Goal: Information Seeking & Learning: Learn about a topic

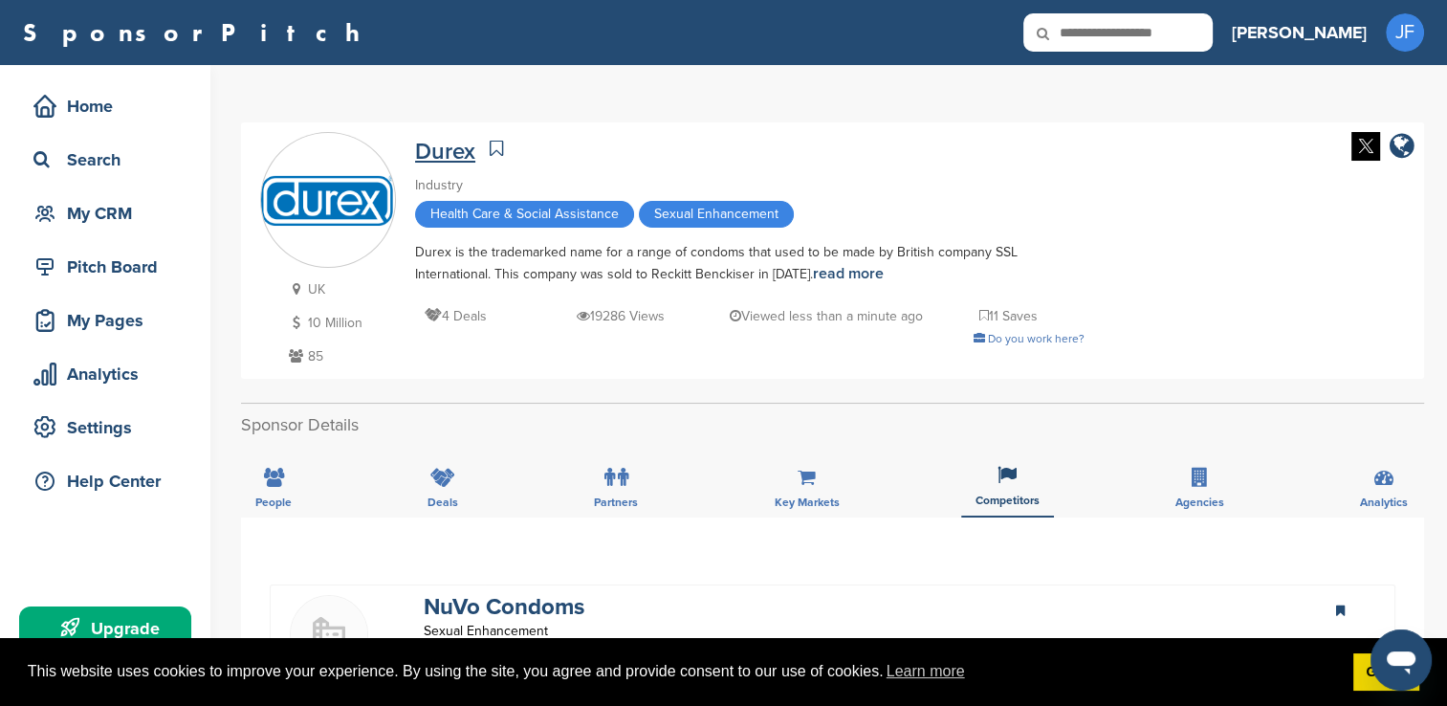
click at [447, 148] on link "Durex" at bounding box center [445, 152] width 60 height 28
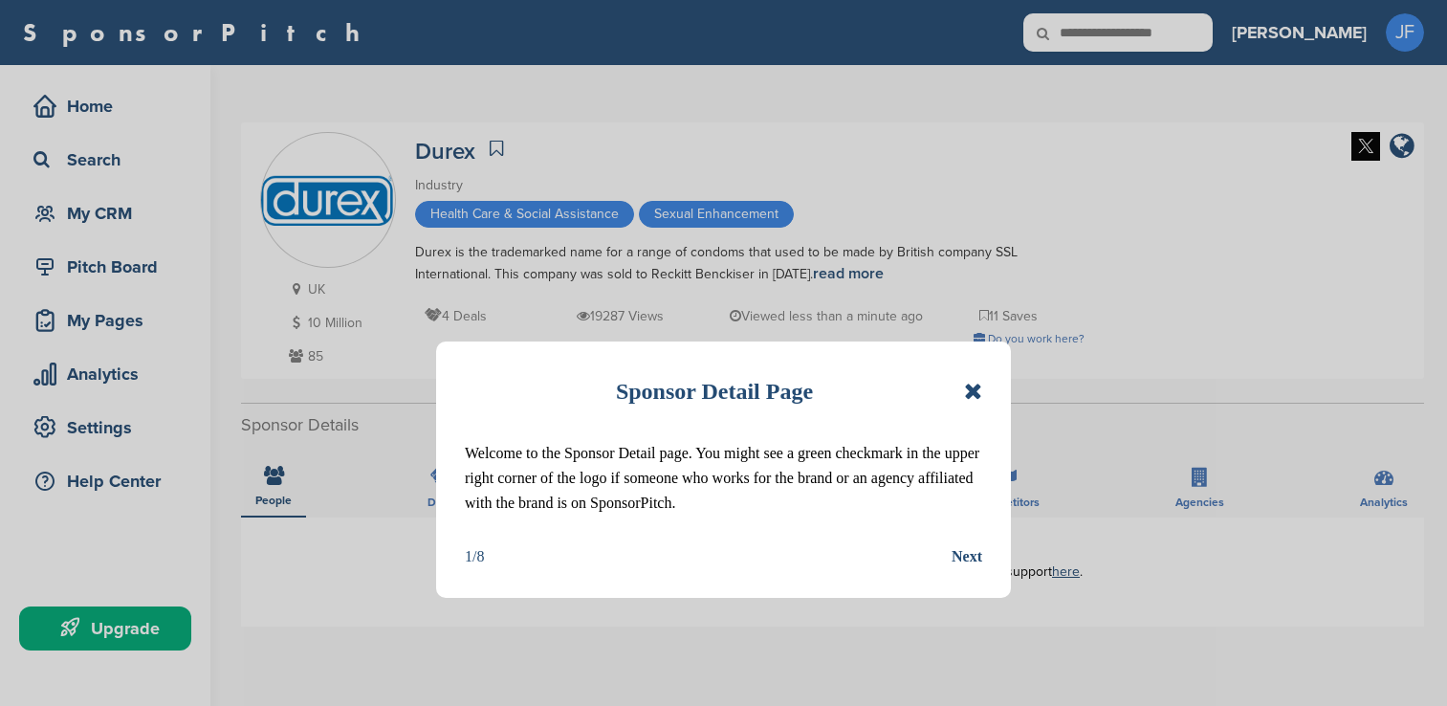
click at [94, 266] on div "Sponsor Detail Page Welcome to the Sponsor Detail page. You might see a green c…" at bounding box center [723, 353] width 1447 height 706
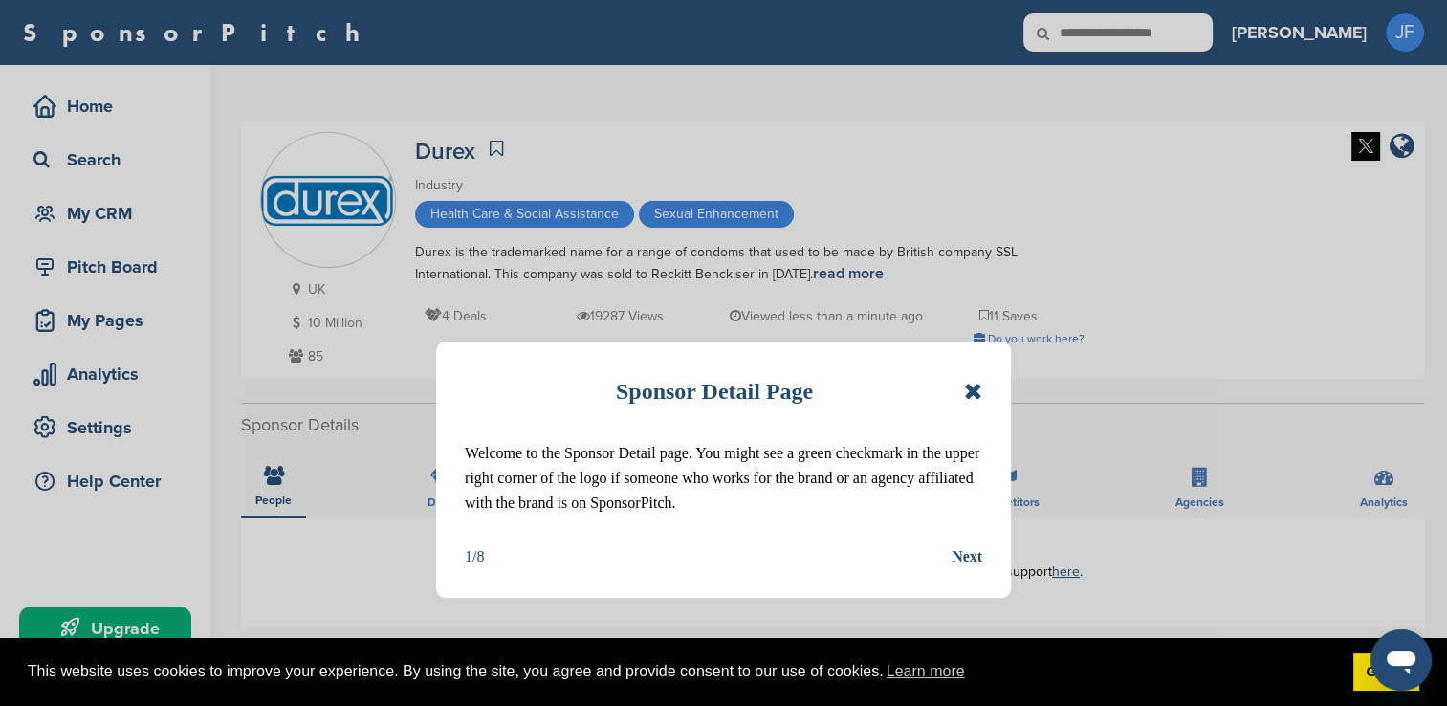
click at [968, 386] on icon at bounding box center [973, 391] width 18 height 23
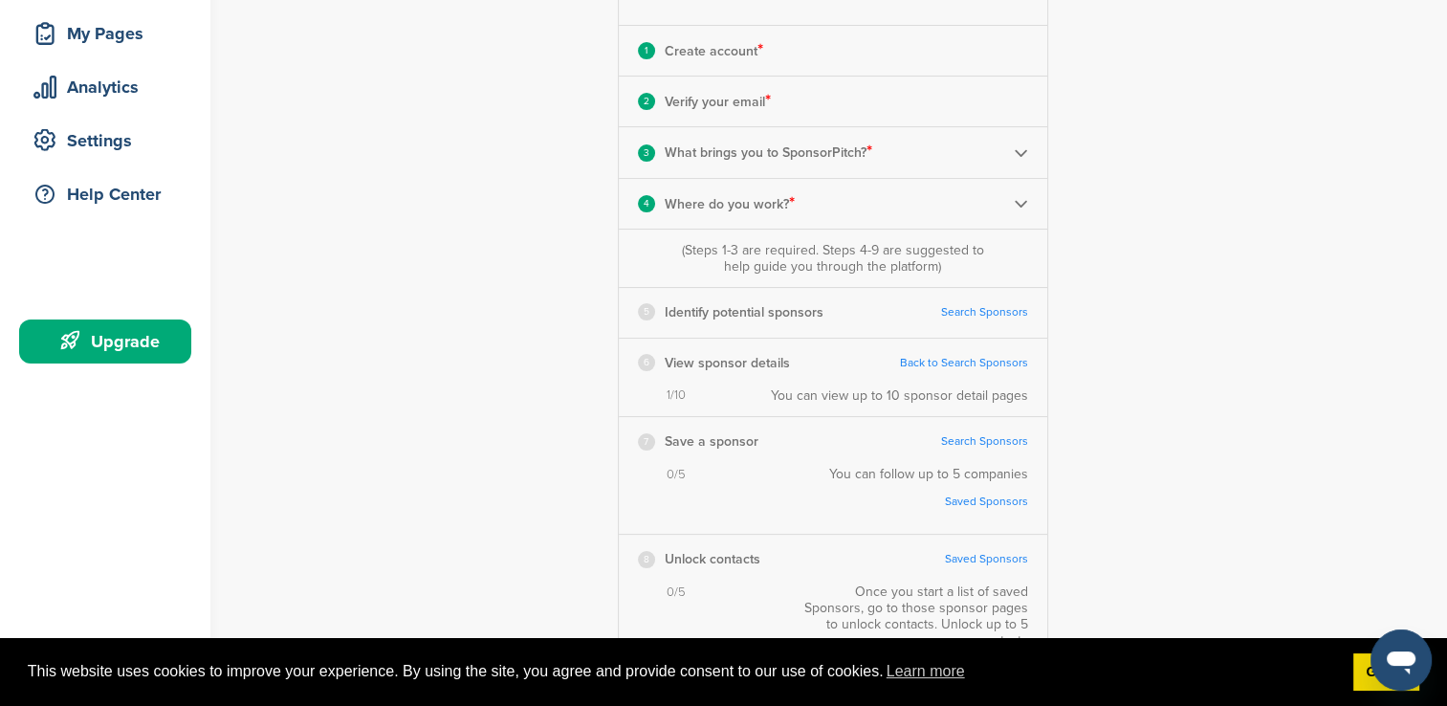
click at [994, 316] on link "Search Sponsors" at bounding box center [984, 312] width 87 height 14
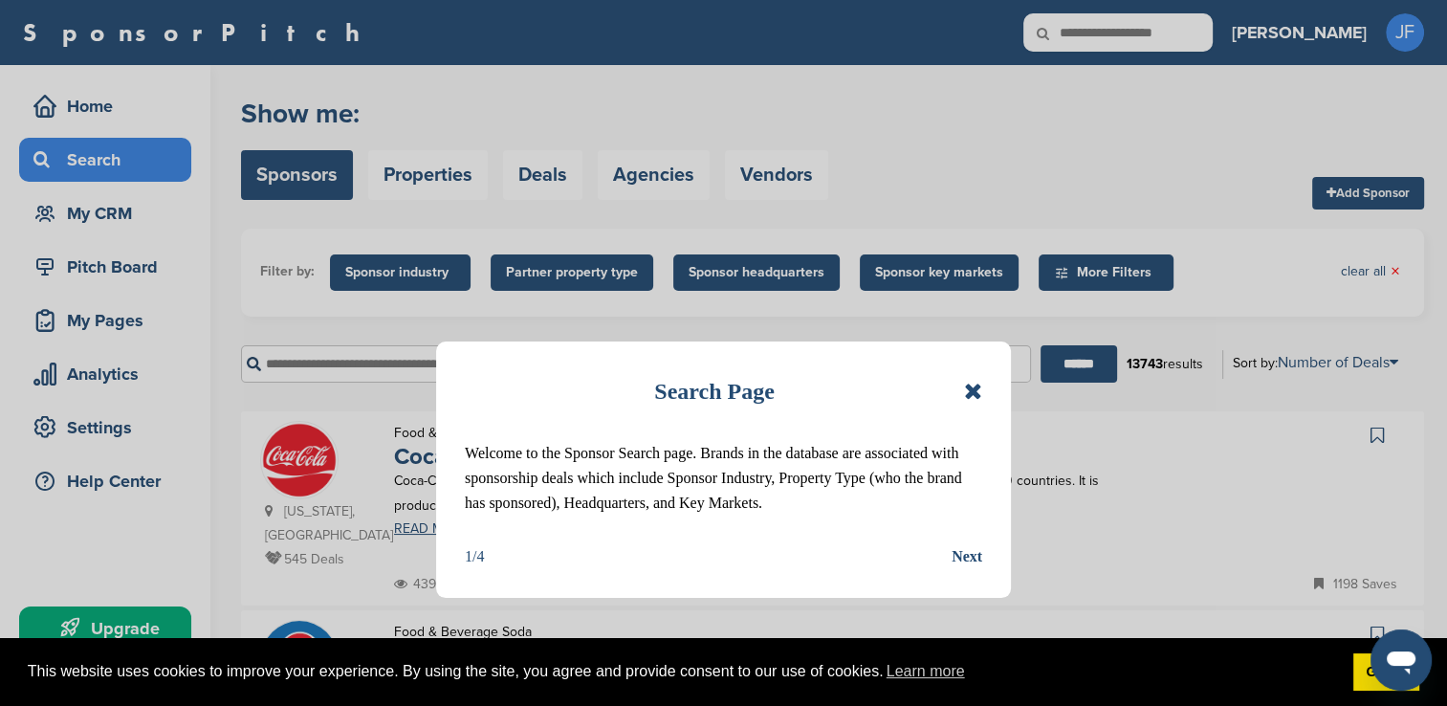
click at [964, 385] on icon at bounding box center [973, 391] width 18 height 23
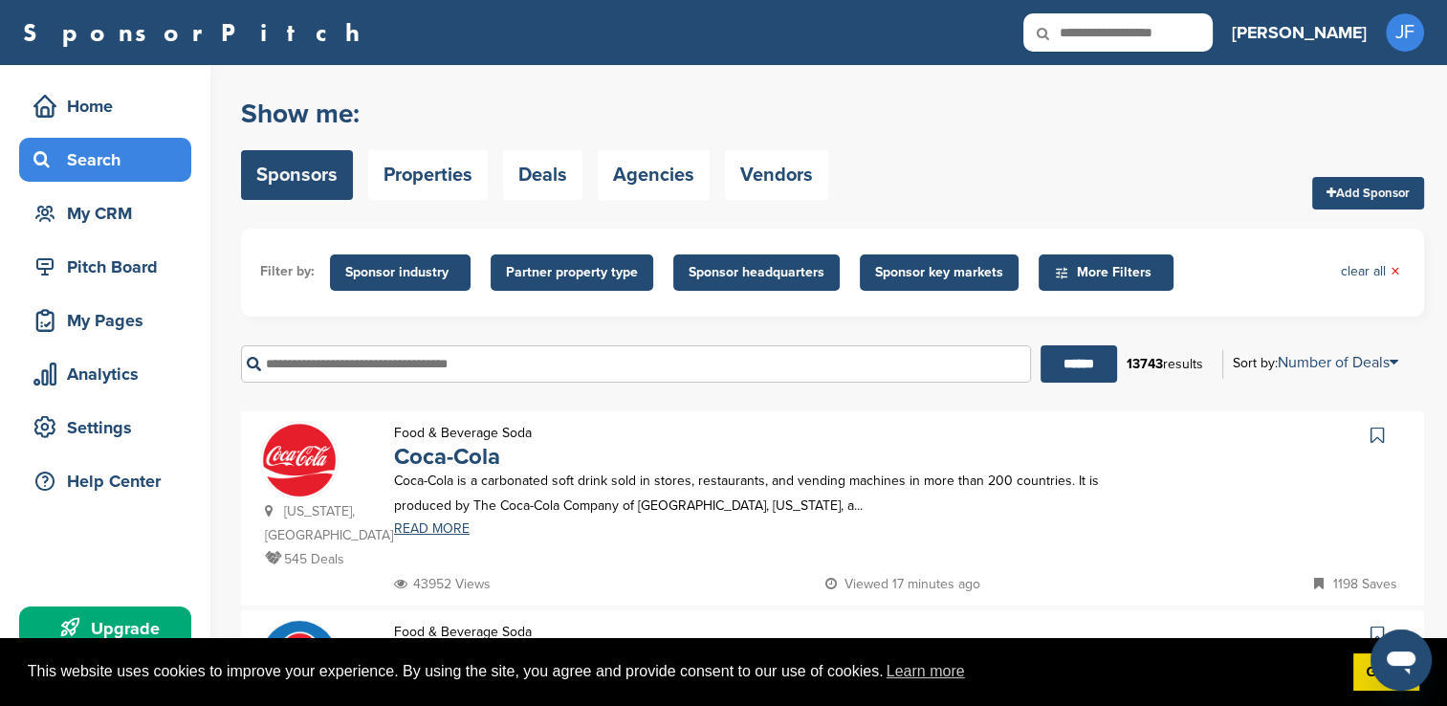
click at [506, 364] on input "text" at bounding box center [636, 363] width 790 height 37
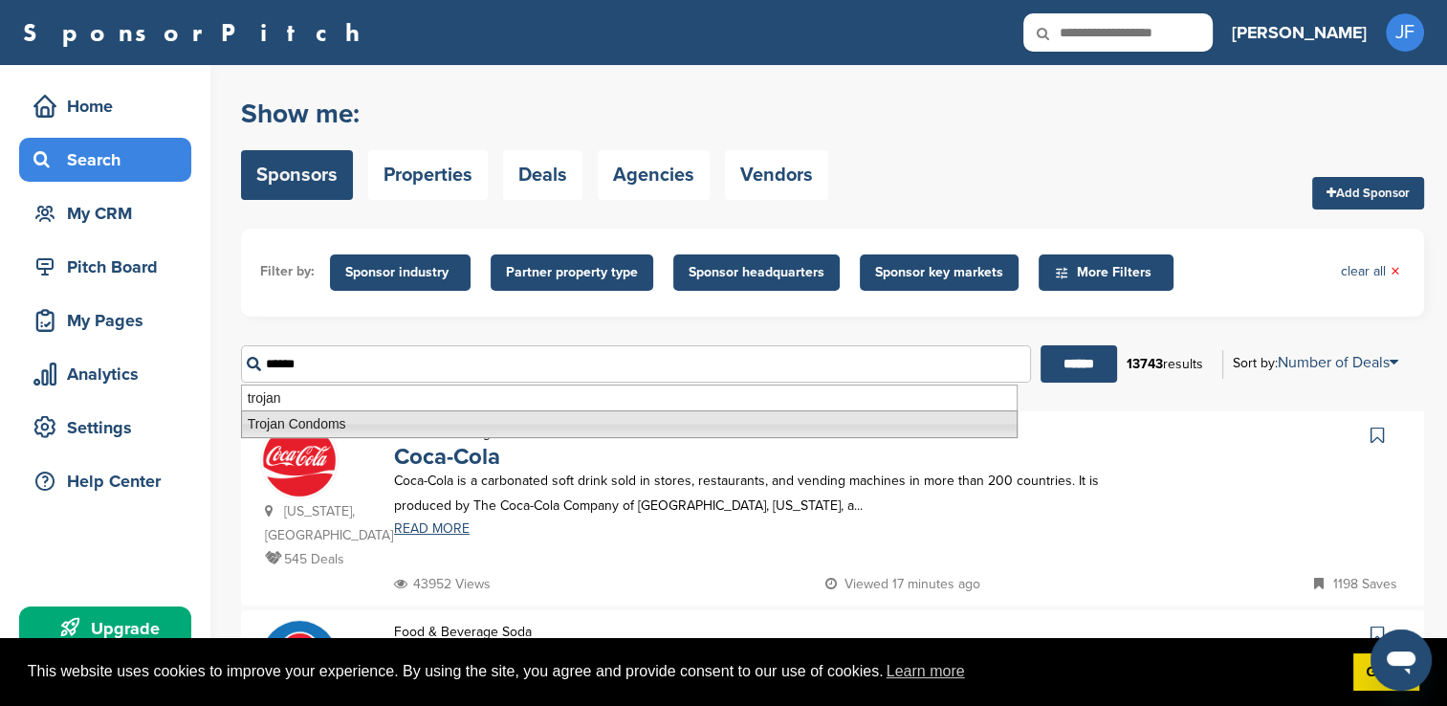
click at [402, 421] on li "Trojan Condoms" at bounding box center [629, 424] width 776 height 28
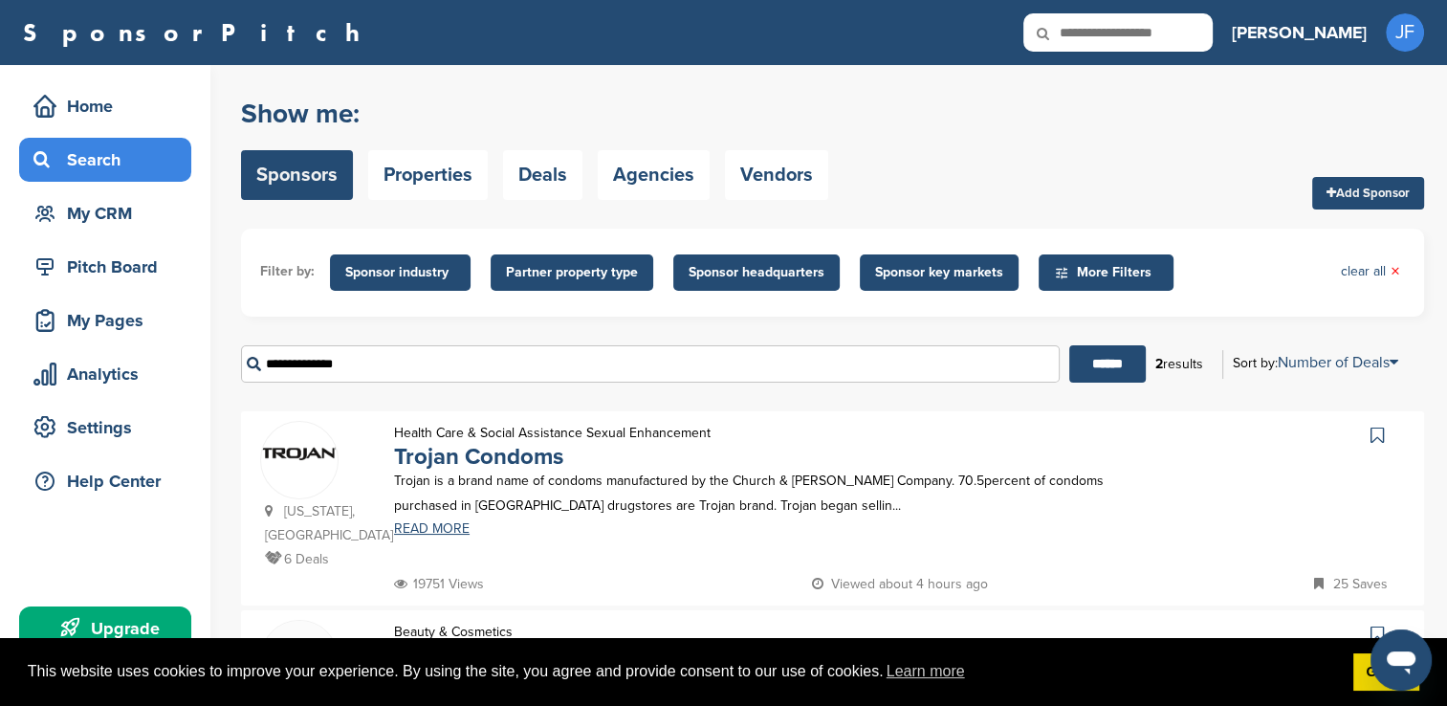
drag, startPoint x: 298, startPoint y: 371, endPoint x: 191, endPoint y: 370, distance: 107.1
click at [191, 370] on div "Home Search My CRM Pitch Board My Pages Analytics Settings Help Center Upgrade …" at bounding box center [723, 495] width 1447 height 861
type input "*****"
click at [1069, 345] on input "******" at bounding box center [1107, 363] width 76 height 37
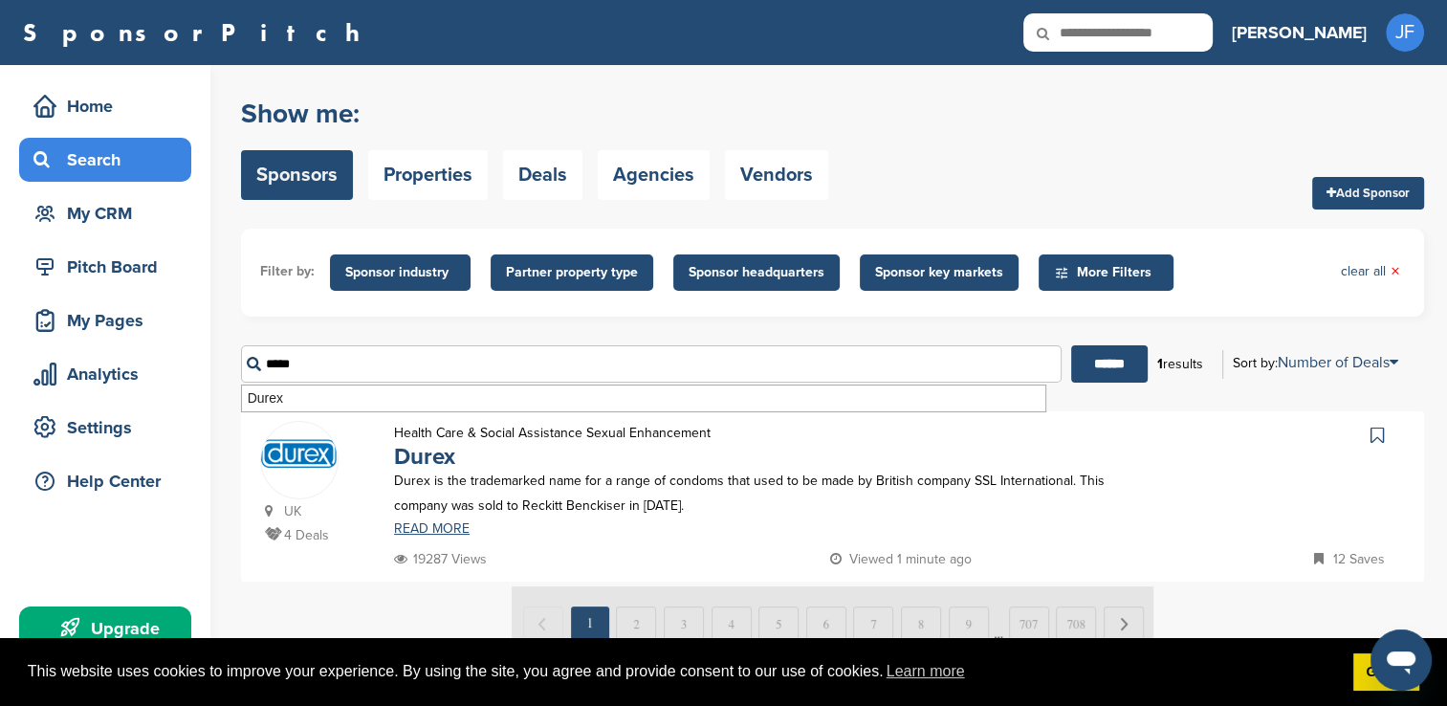
scroll to position [96, 0]
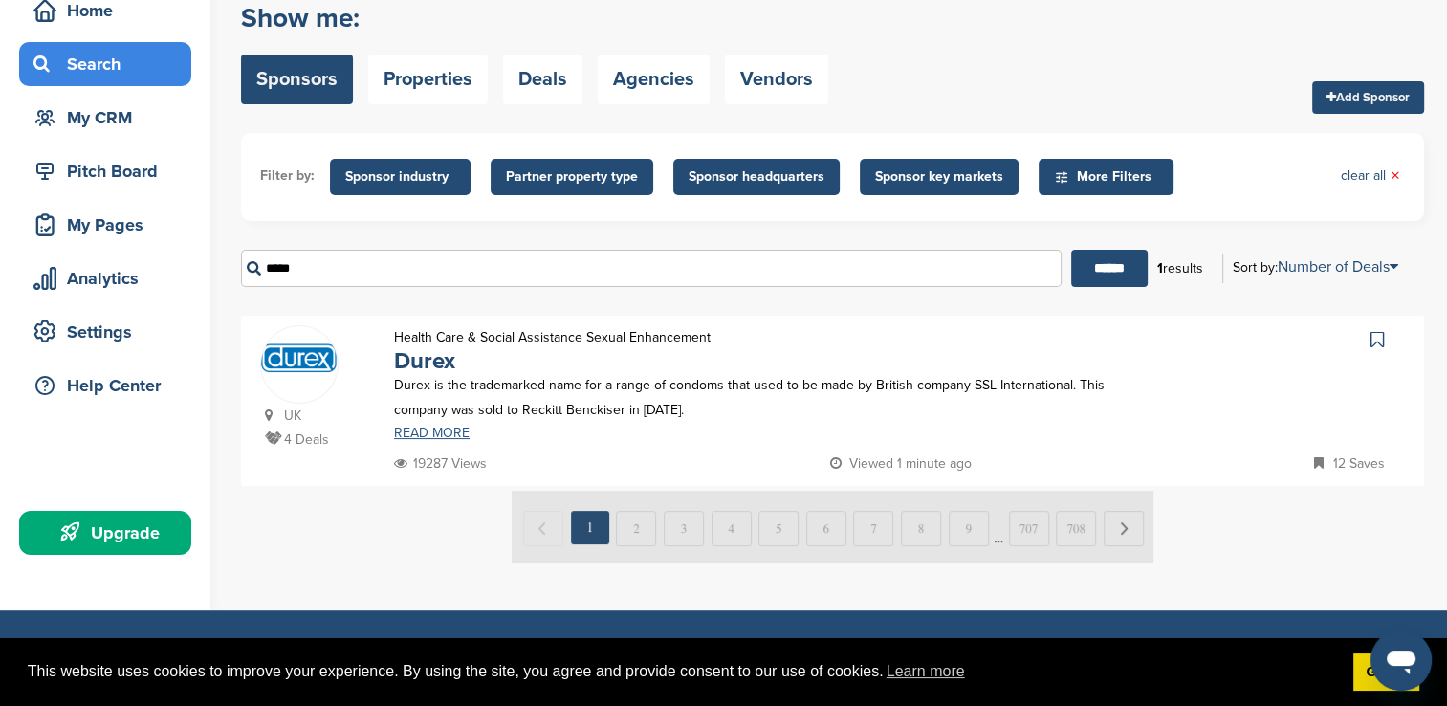
click at [425, 434] on link "READ MORE" at bounding box center [761, 432] width 734 height 13
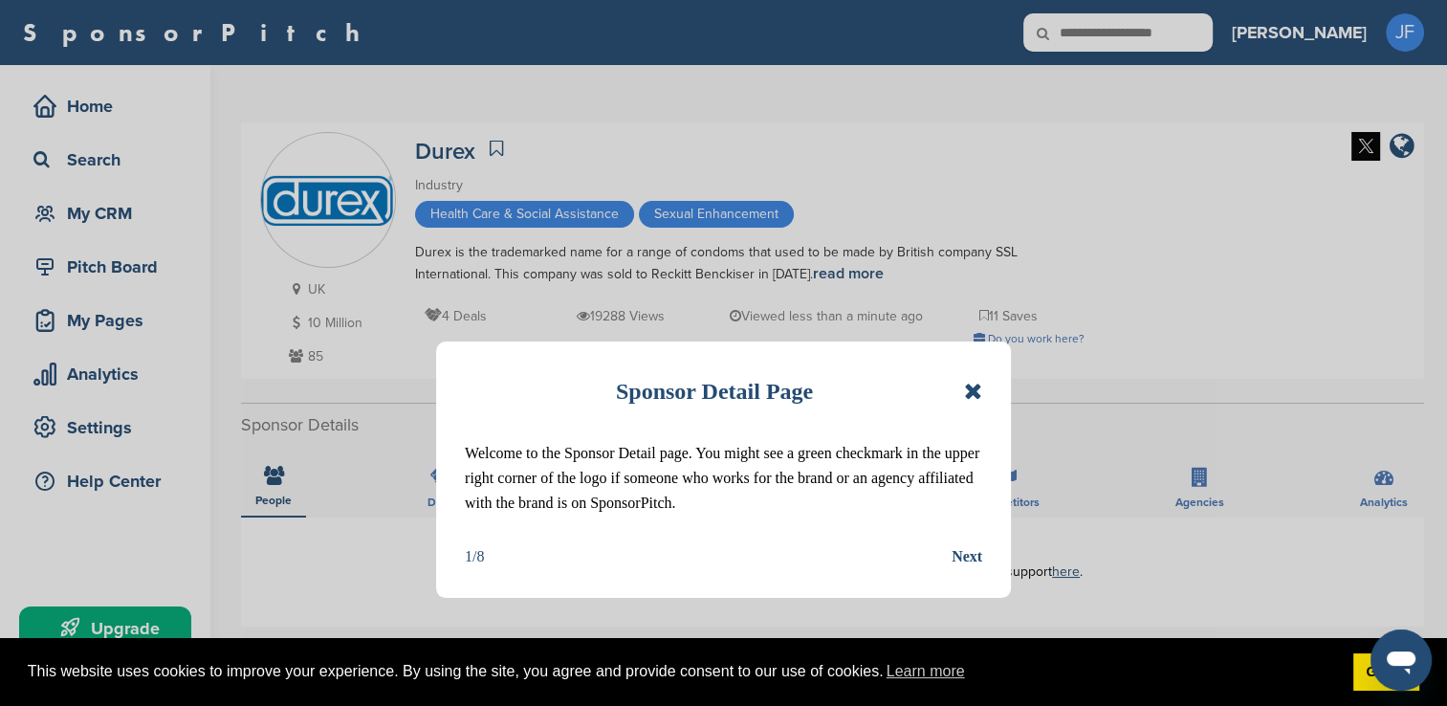
click at [972, 396] on icon at bounding box center [973, 391] width 18 height 23
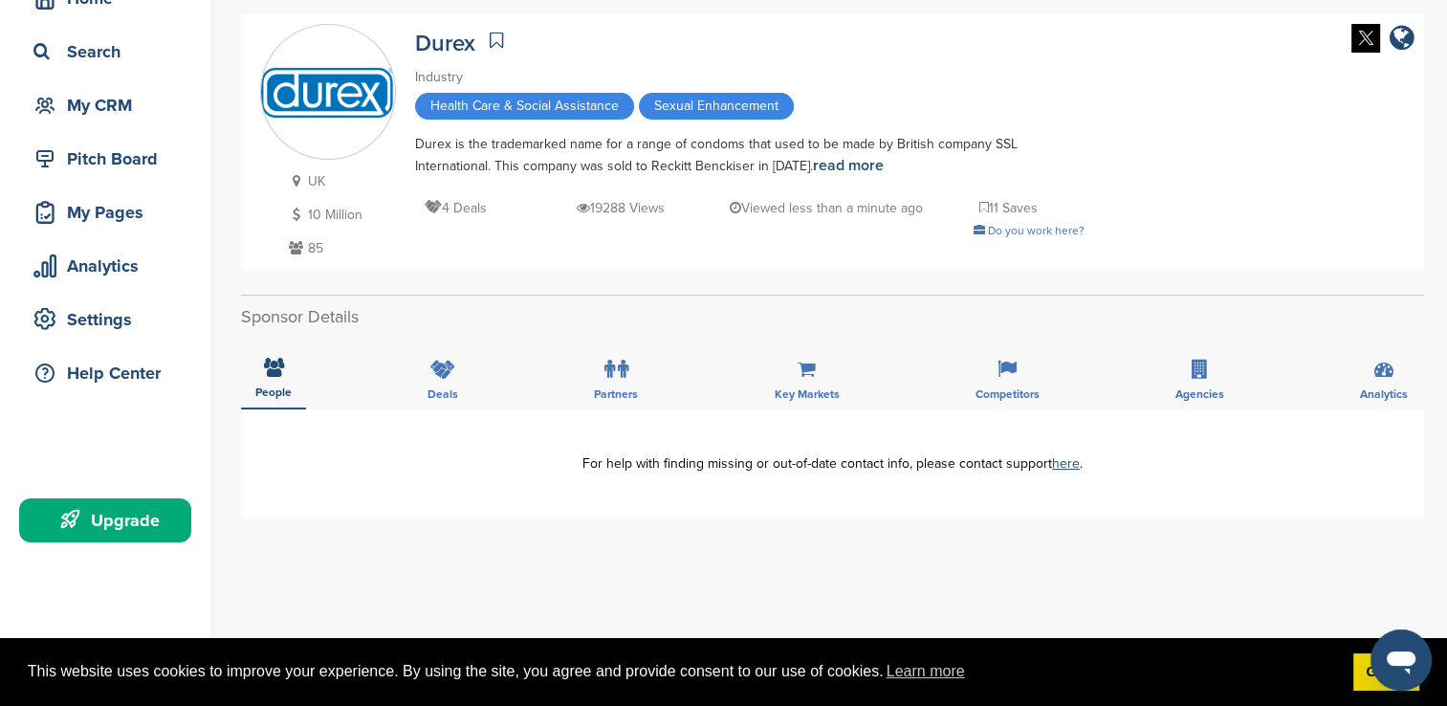
scroll to position [191, 0]
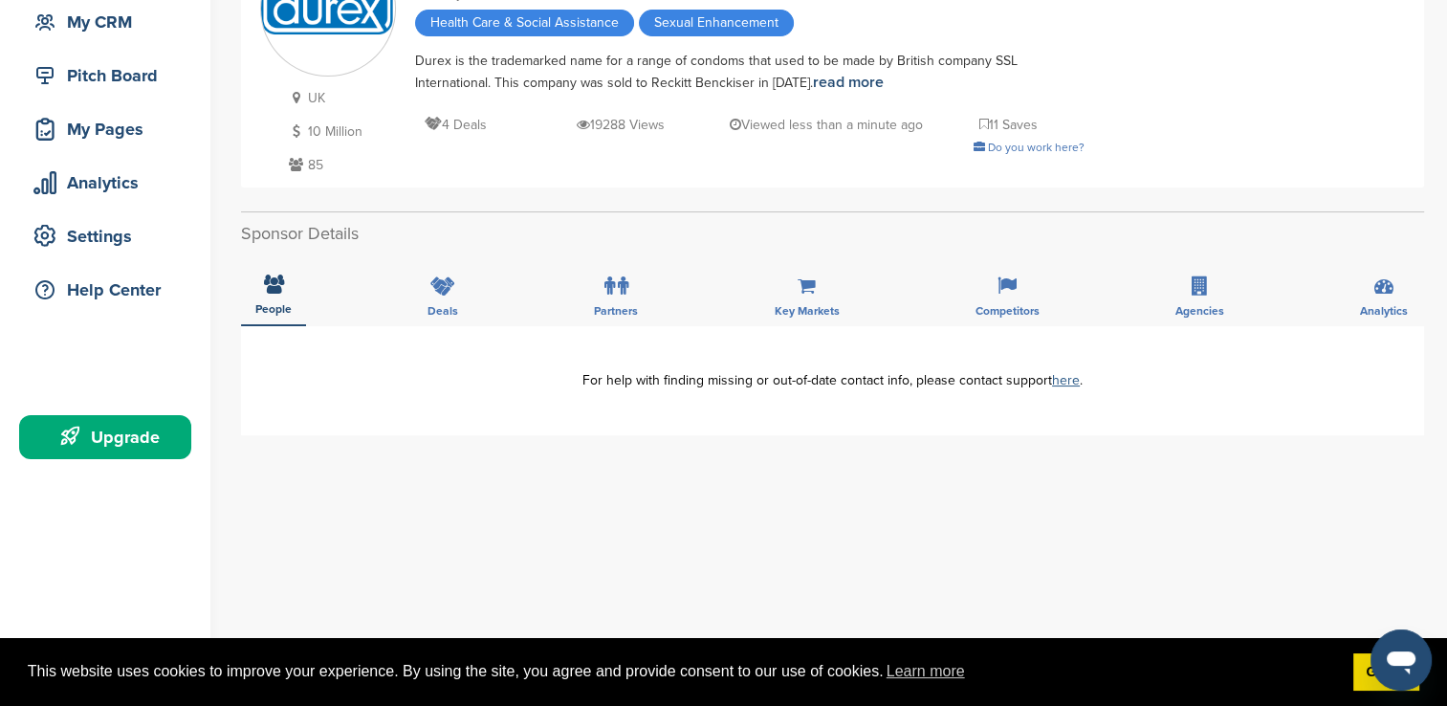
click at [1067, 380] on link "here" at bounding box center [1066, 380] width 28 height 16
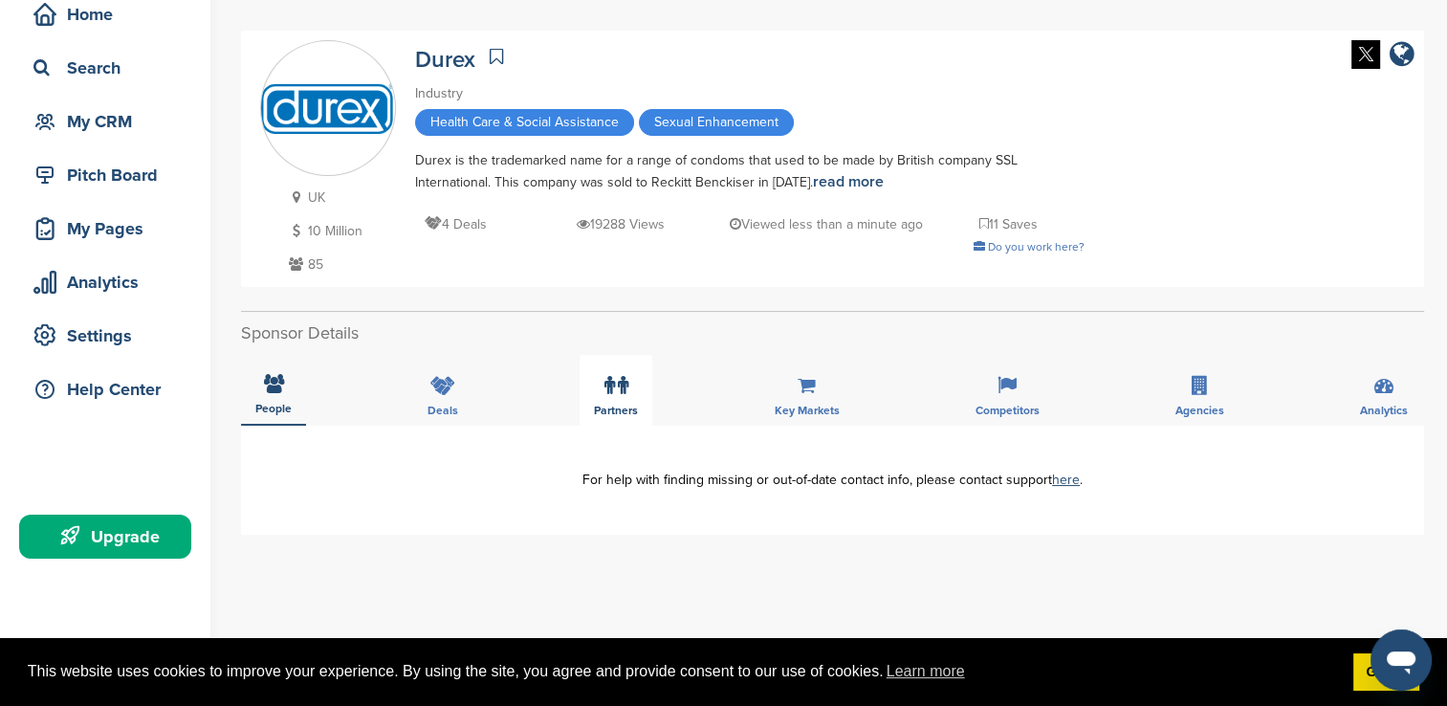
scroll to position [0, 0]
